Goal: Task Accomplishment & Management: Manage account settings

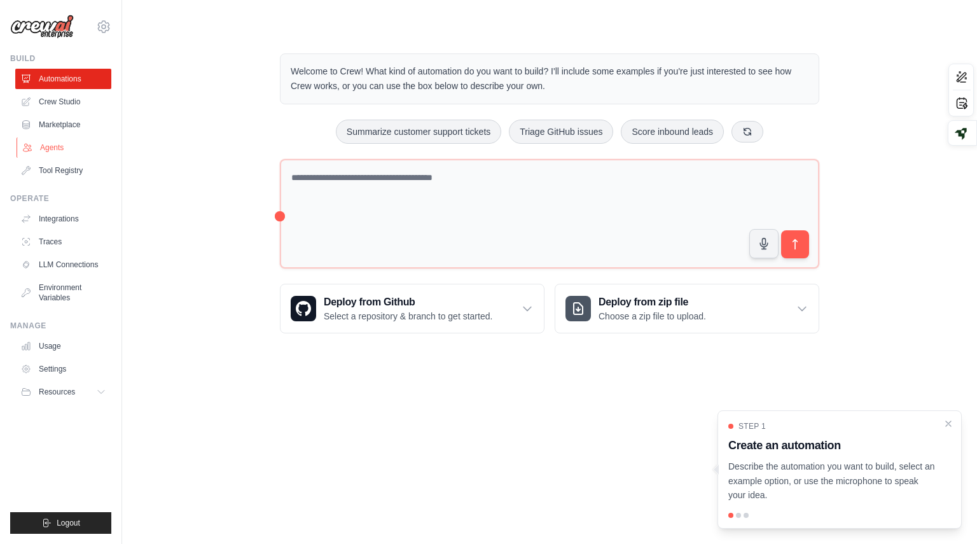
click at [53, 146] on link "Agents" at bounding box center [65, 147] width 96 height 20
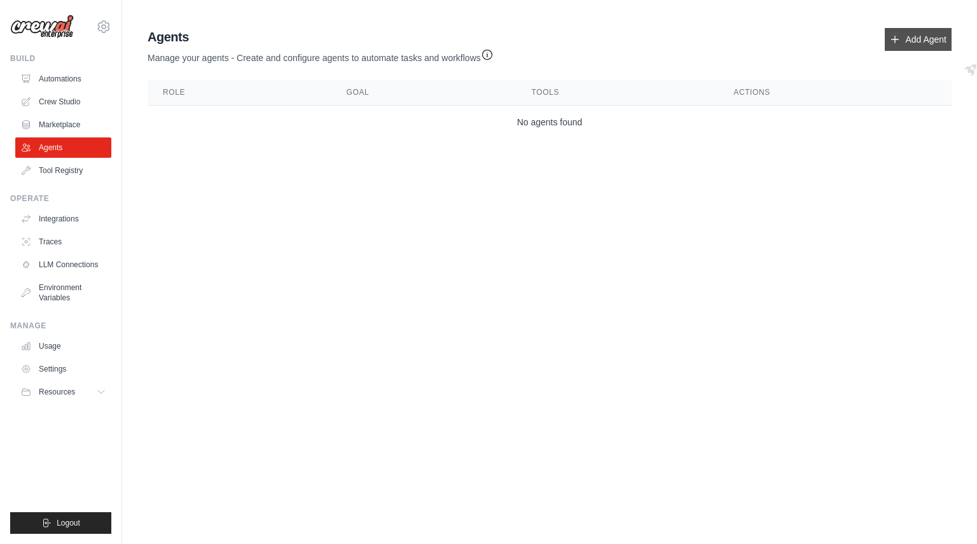
click at [913, 37] on link "Add Agent" at bounding box center [918, 39] width 67 height 23
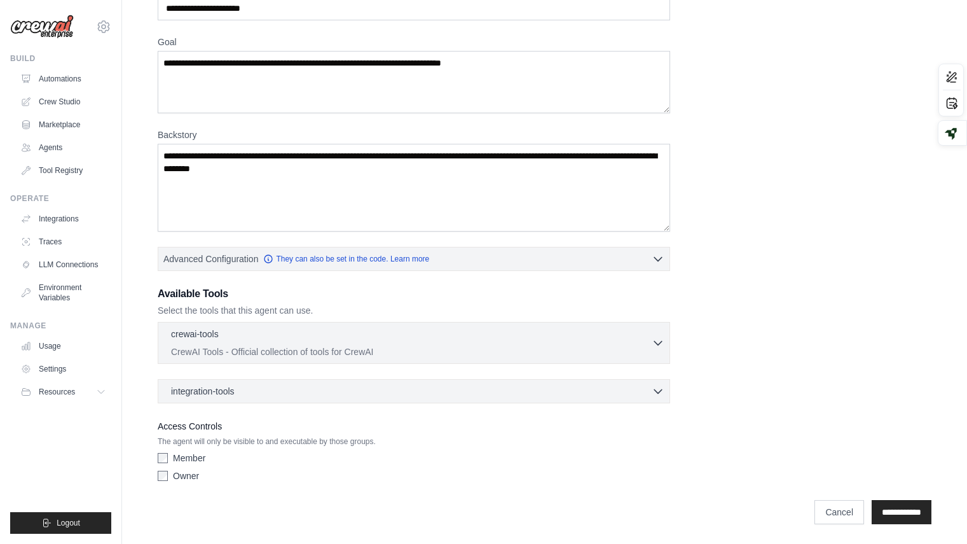
scroll to position [81, 0]
click at [286, 474] on div "Owner" at bounding box center [414, 475] width 513 height 13
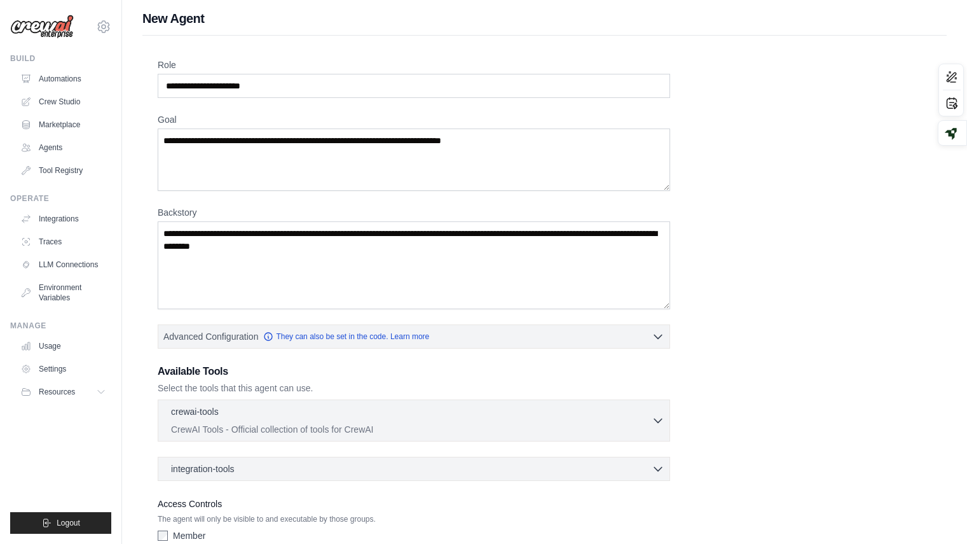
scroll to position [0, 0]
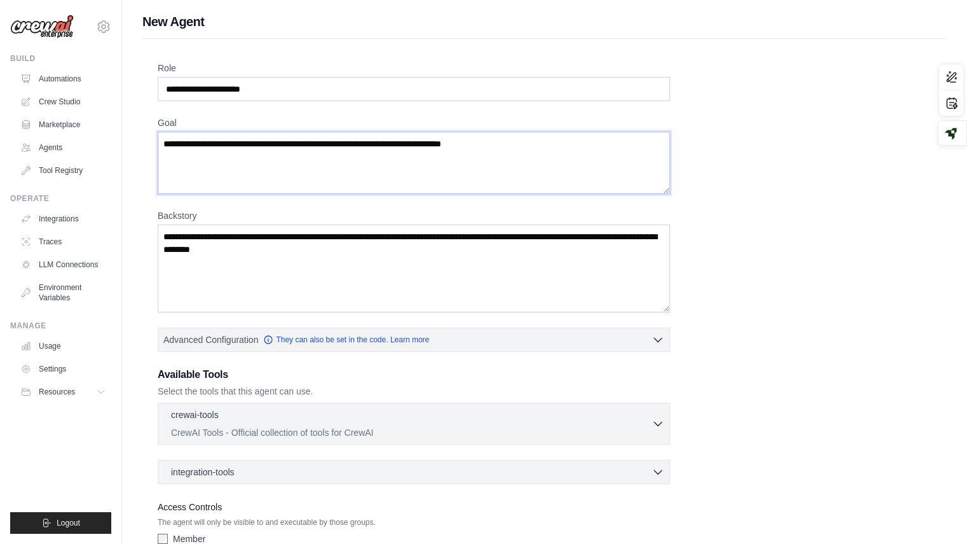
click at [538, 146] on textarea "Goal" at bounding box center [414, 163] width 513 height 62
click at [529, 146] on textarea "Goal" at bounding box center [414, 163] width 513 height 62
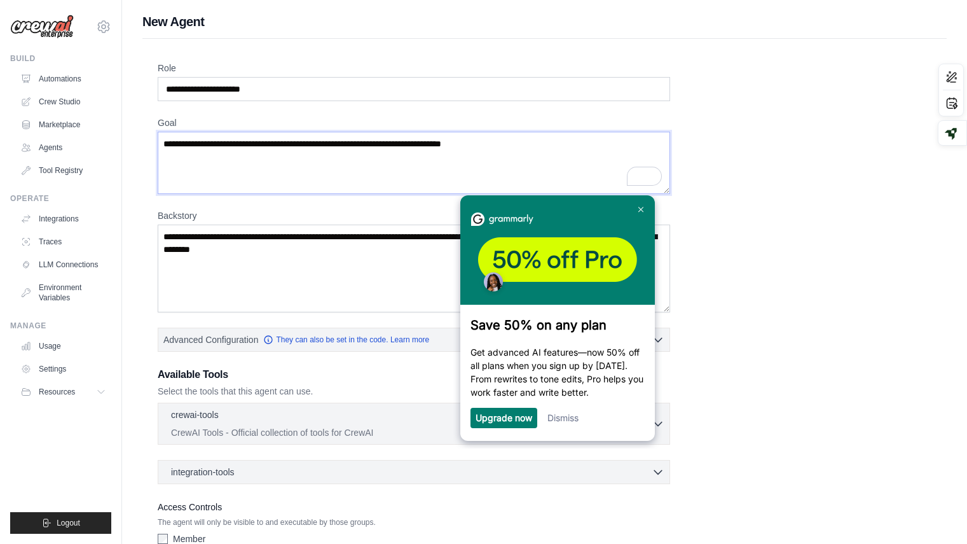
paste textarea "**********"
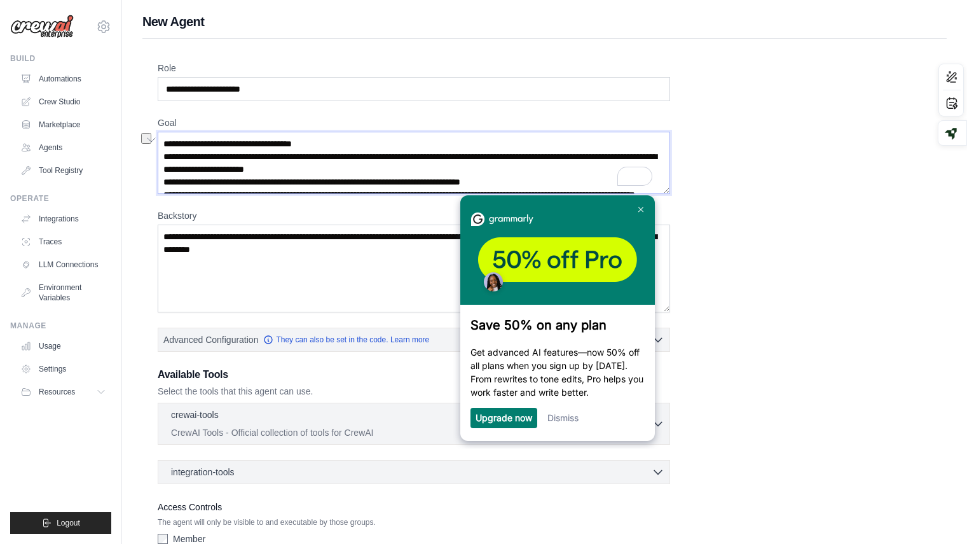
drag, startPoint x: 344, startPoint y: 142, endPoint x: 162, endPoint y: 146, distance: 182.6
click at [162, 146] on div "Role Goal [GEOGRAPHIC_DATA] Advanced Configuration They can also be set in the …" at bounding box center [544, 325] width 804 height 574
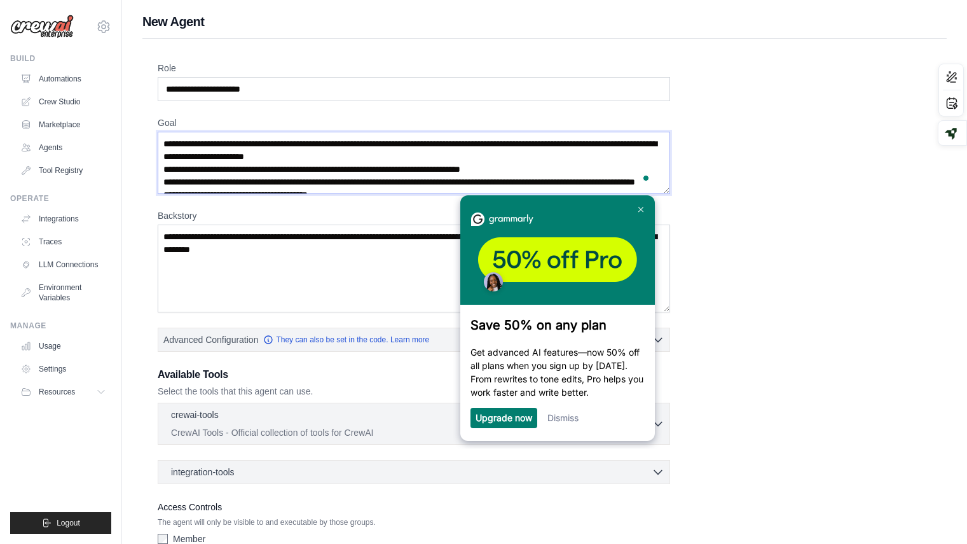
type textarea "**********"
click at [279, 88] on input "Role" at bounding box center [414, 89] width 513 height 24
paste input "**********"
type input "**********"
click at [638, 205] on link at bounding box center [641, 209] width 20 height 20
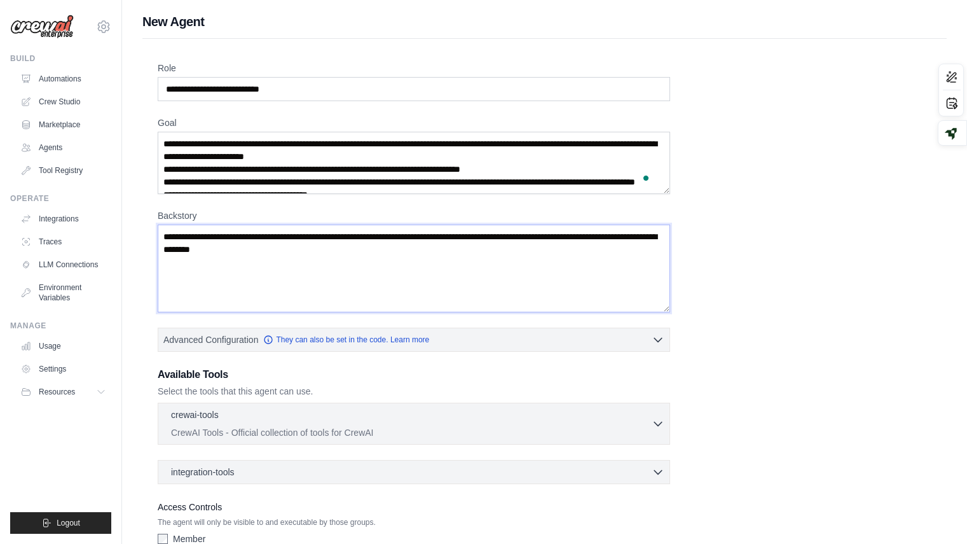
click at [447, 270] on textarea "Backstory" at bounding box center [414, 268] width 513 height 88
click at [105, 22] on icon at bounding box center [103, 26] width 15 height 15
click at [73, 84] on link "Settings" at bounding box center [104, 85] width 112 height 23
click at [49, 89] on link "Settings" at bounding box center [69, 85] width 112 height 23
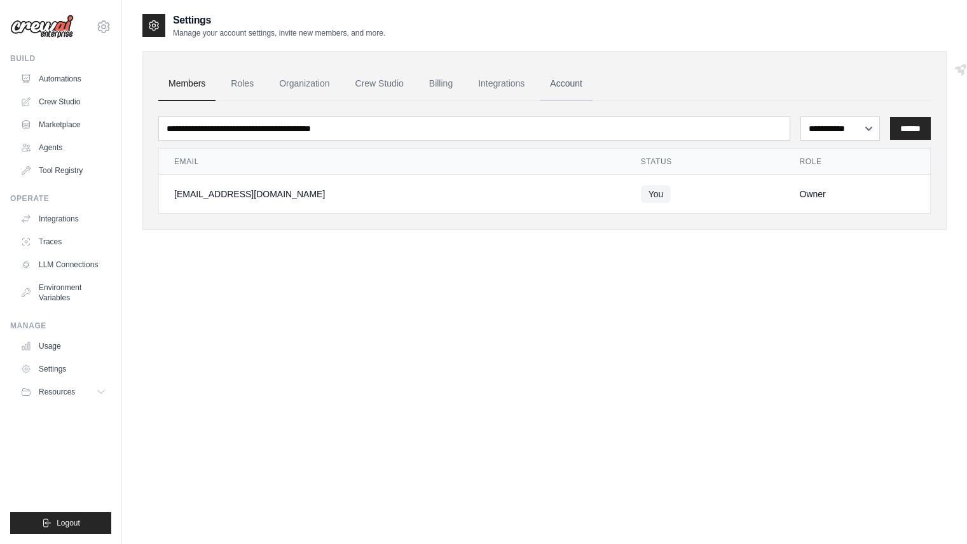
click at [577, 84] on link "Account" at bounding box center [566, 84] width 53 height 34
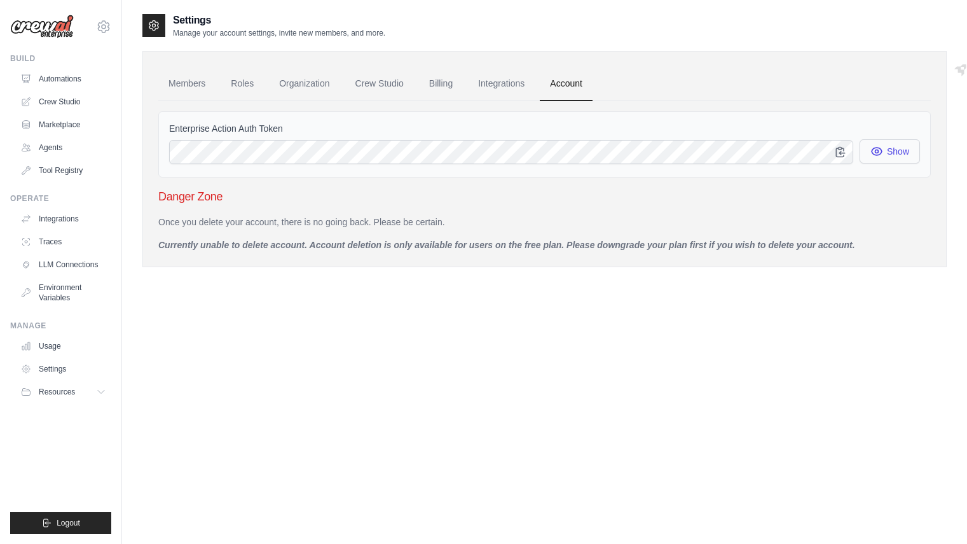
click at [887, 151] on button "Show" at bounding box center [890, 151] width 60 height 24
click at [518, 85] on link "Integrations" at bounding box center [501, 84] width 67 height 34
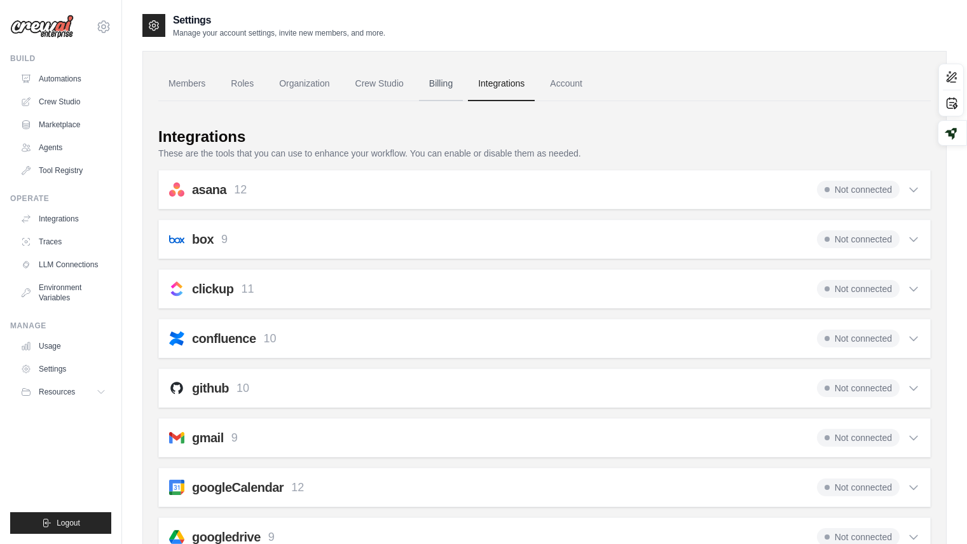
click at [446, 84] on link "Billing" at bounding box center [441, 84] width 44 height 34
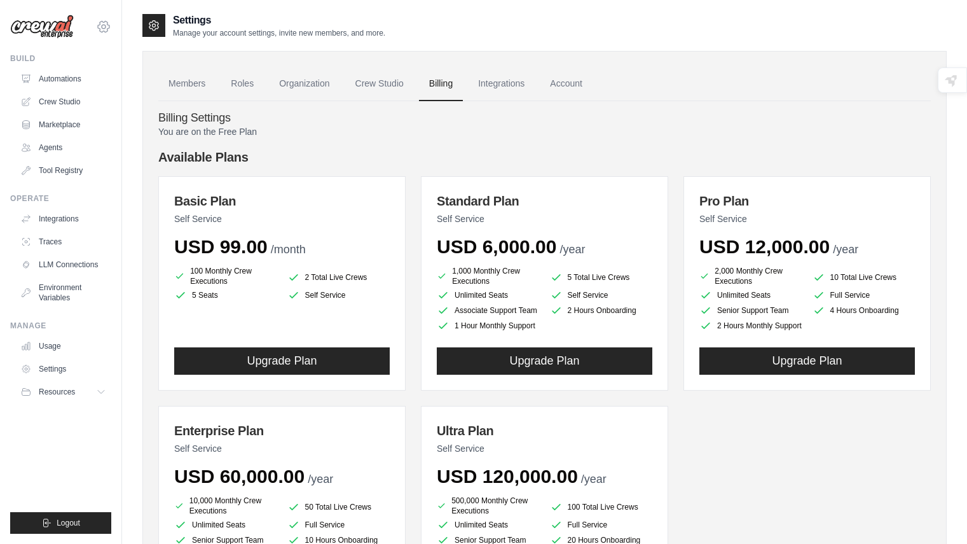
click at [104, 27] on icon at bounding box center [103, 26] width 15 height 15
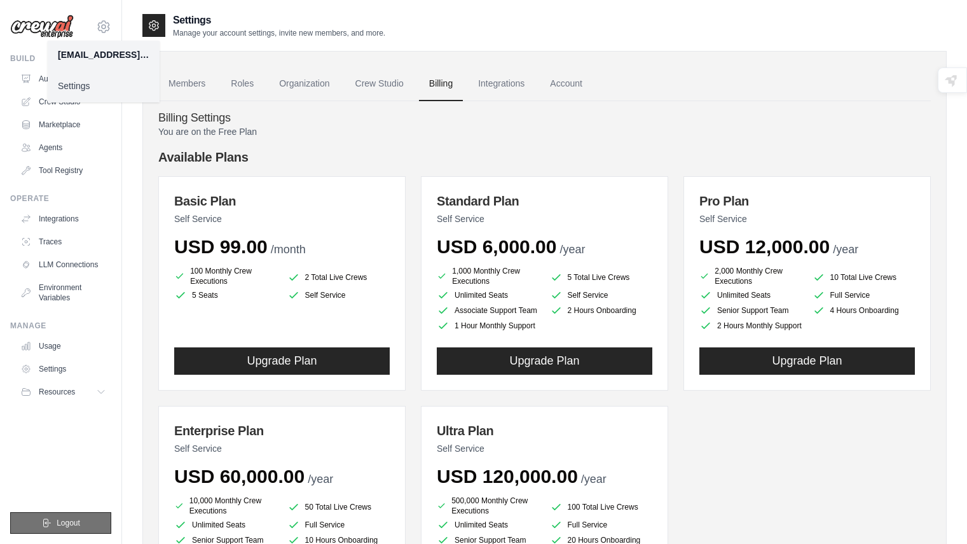
click at [66, 525] on span "Logout" at bounding box center [69, 523] width 24 height 10
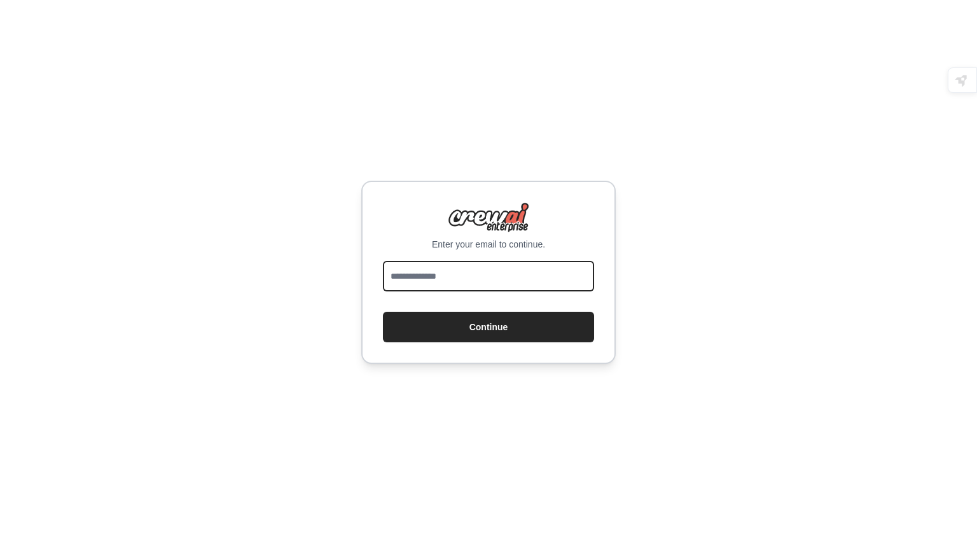
click at [443, 274] on input "email" at bounding box center [488, 276] width 211 height 31
type input "**********"
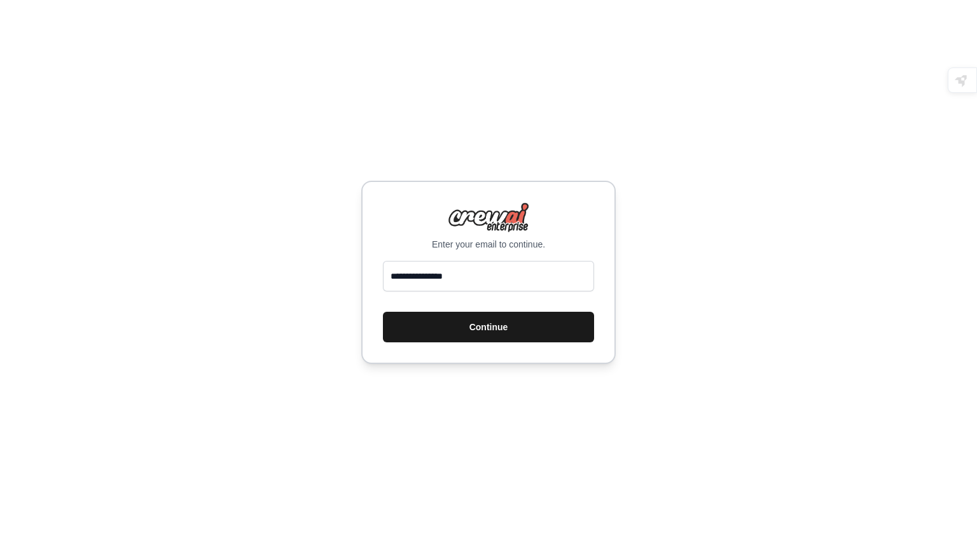
click at [483, 327] on button "Continue" at bounding box center [488, 327] width 211 height 31
